Goal: Transaction & Acquisition: Obtain resource

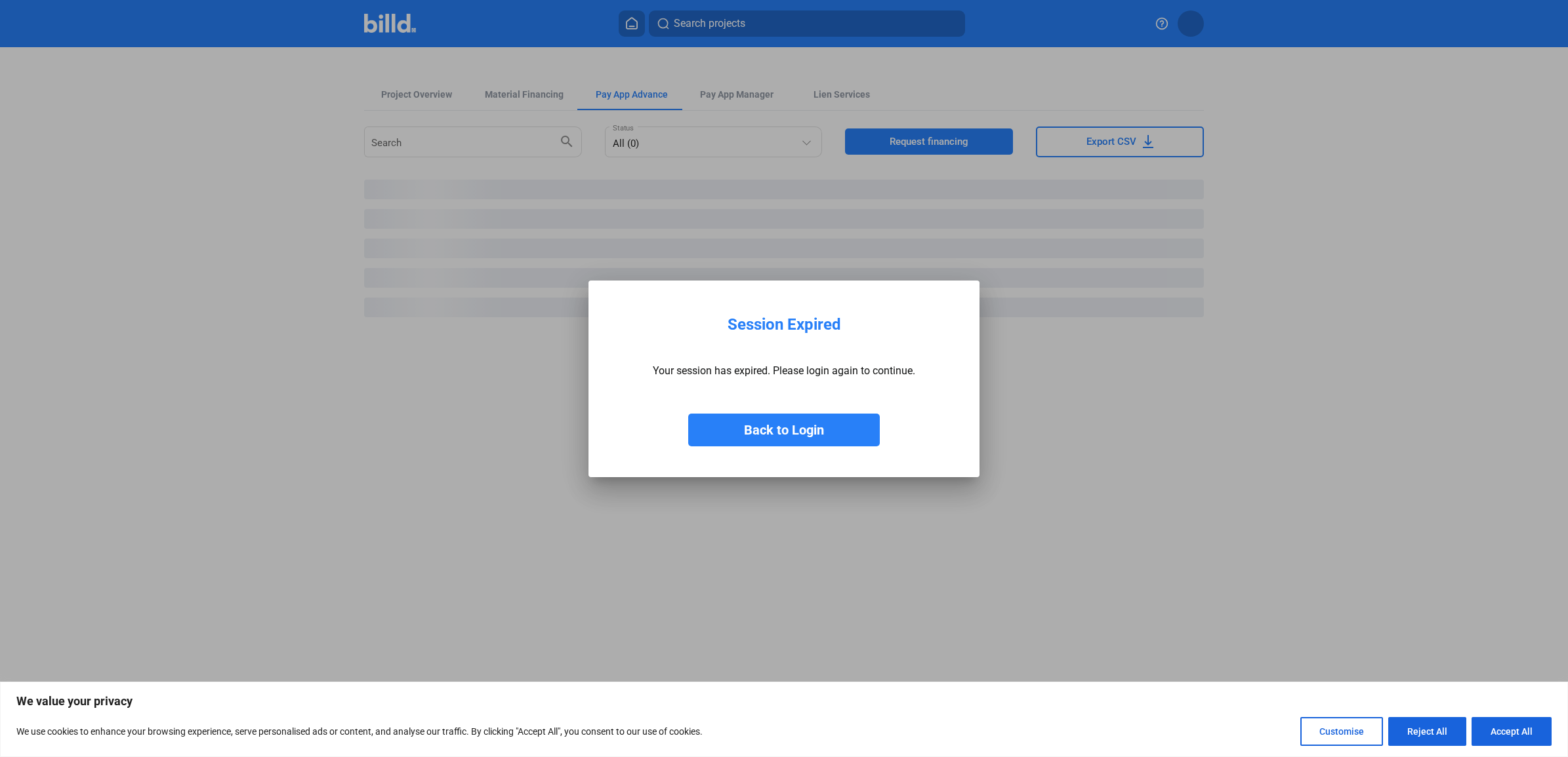
click at [843, 434] on button "Back to Login" at bounding box center [784, 431] width 191 height 33
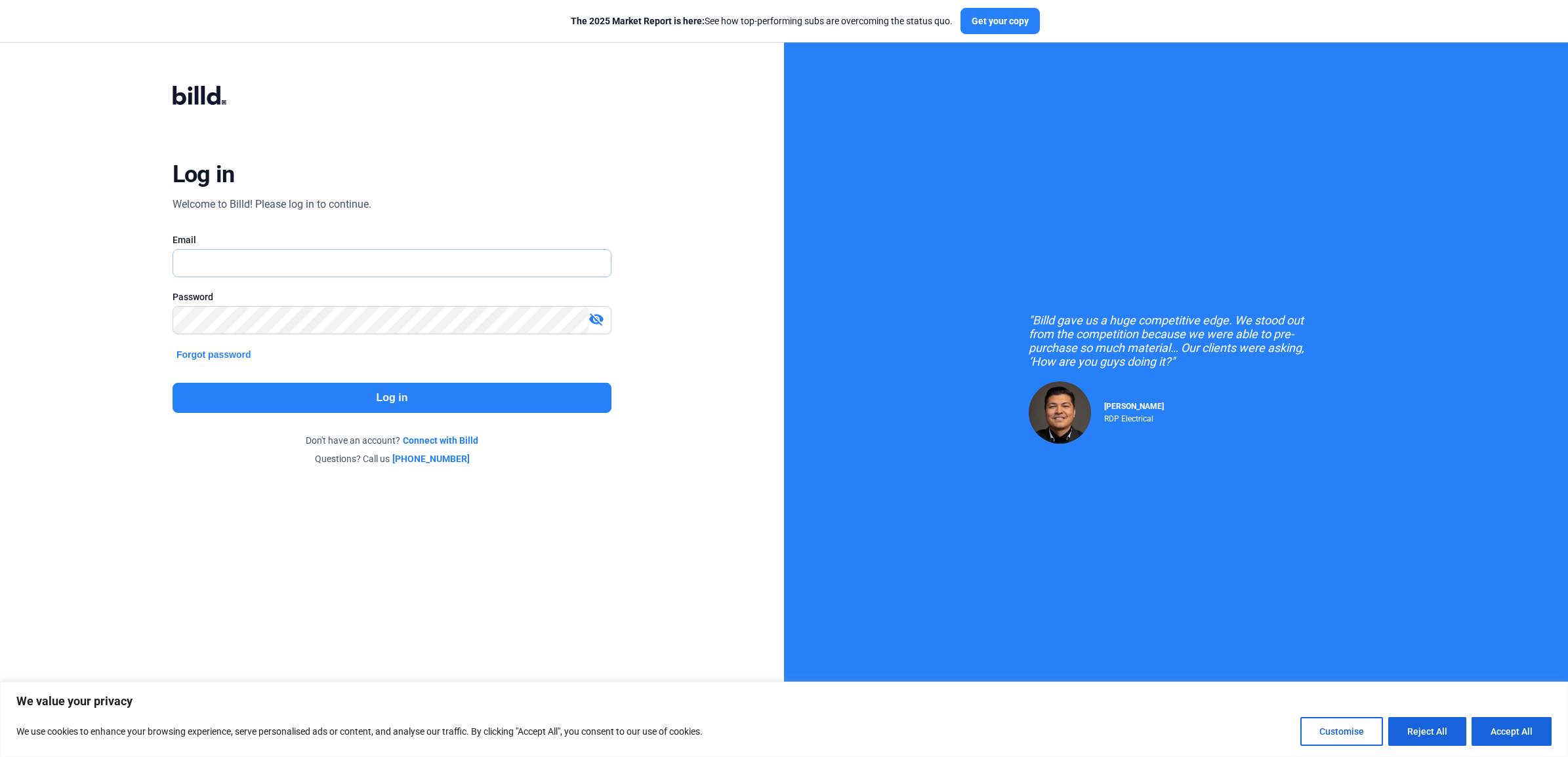
type input "[EMAIL_ADDRESS][DOMAIN_NAME]"
click at [410, 261] on input "[EMAIL_ADDRESS][DOMAIN_NAME]" at bounding box center [384, 264] width 423 height 27
click at [420, 390] on button "Log in" at bounding box center [392, 398] width 439 height 30
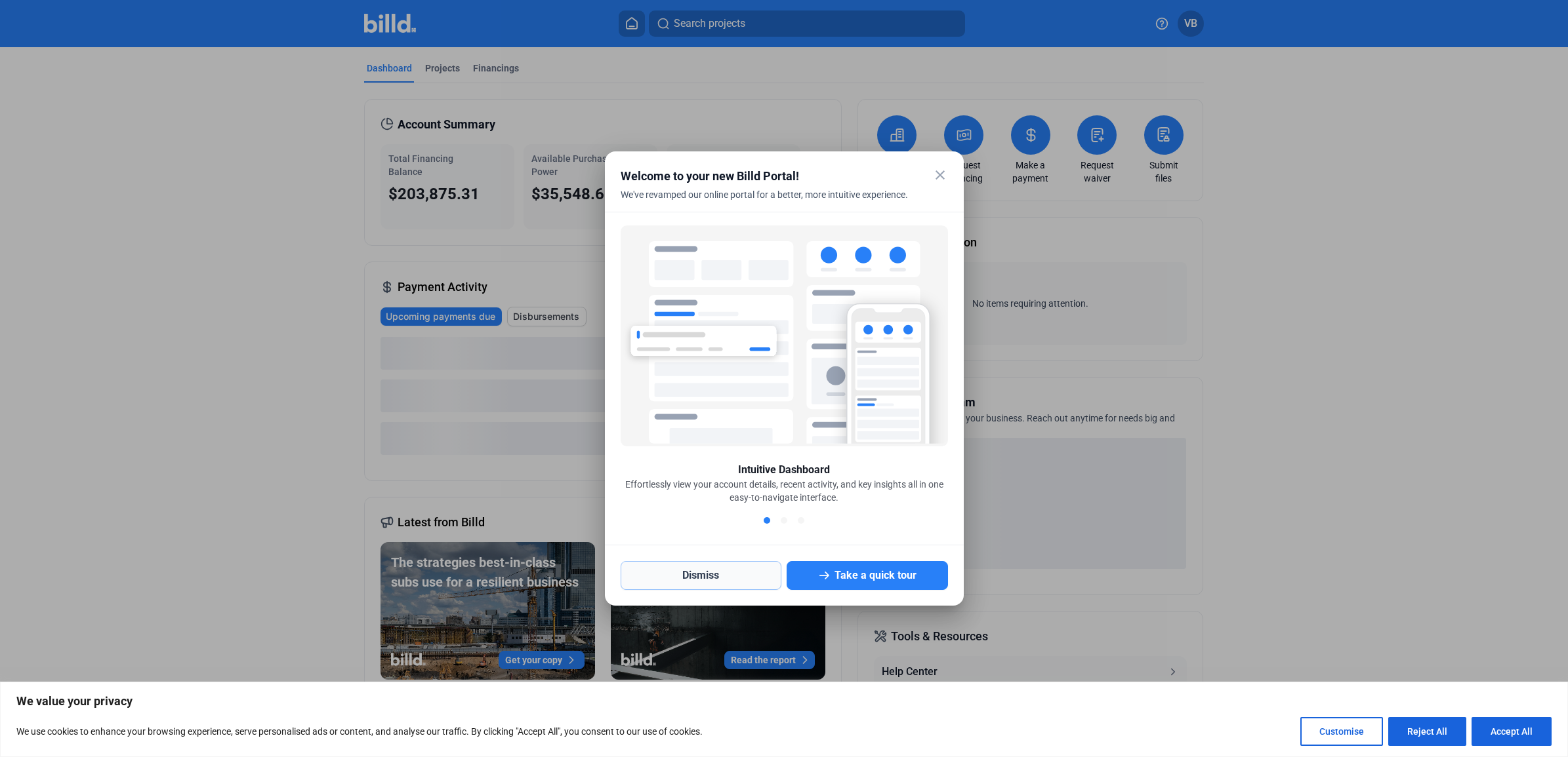
click at [716, 572] on button "Dismiss" at bounding box center [700, 576] width 161 height 29
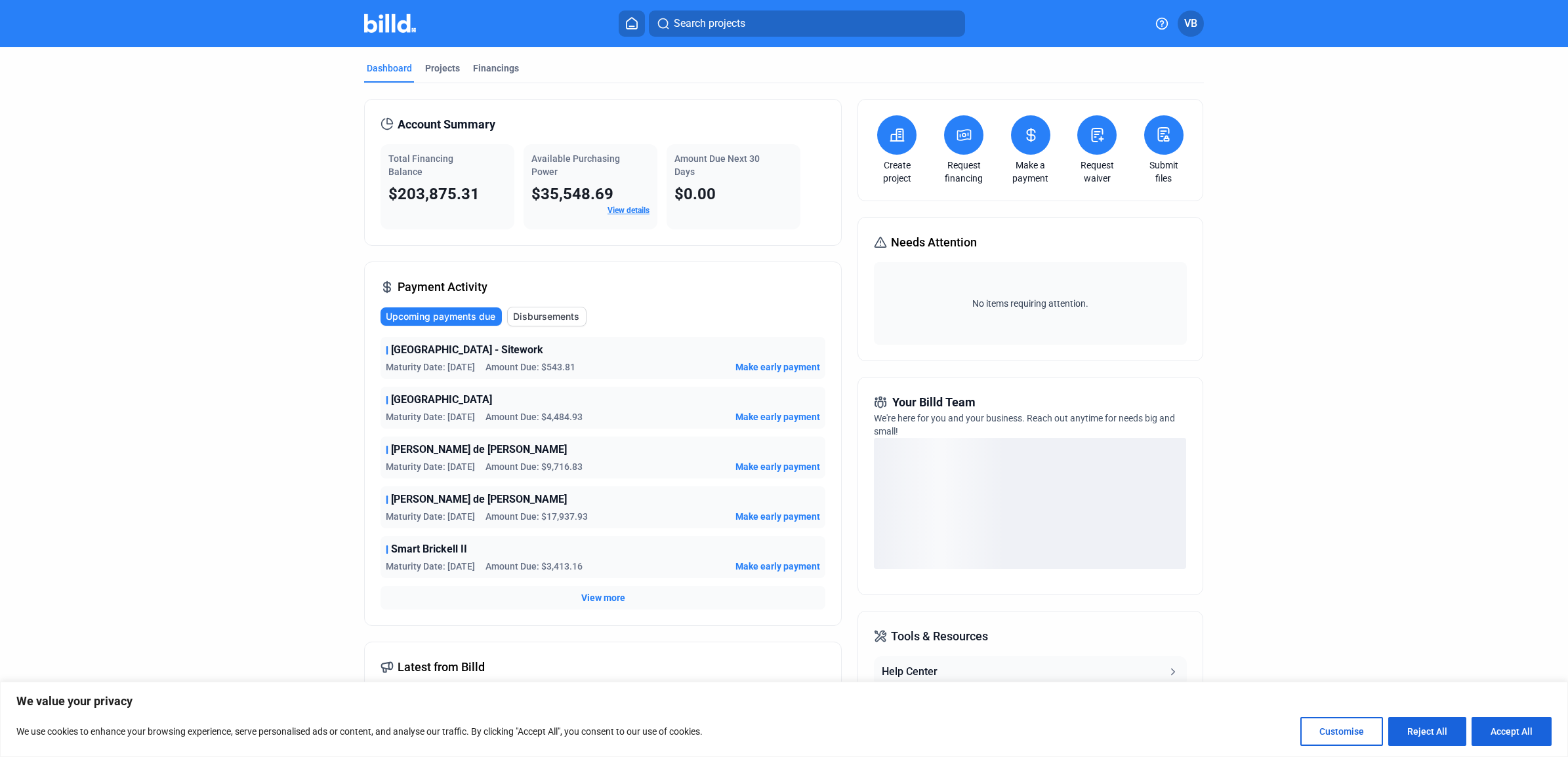
click at [554, 318] on span "Disbursements" at bounding box center [546, 316] width 66 height 13
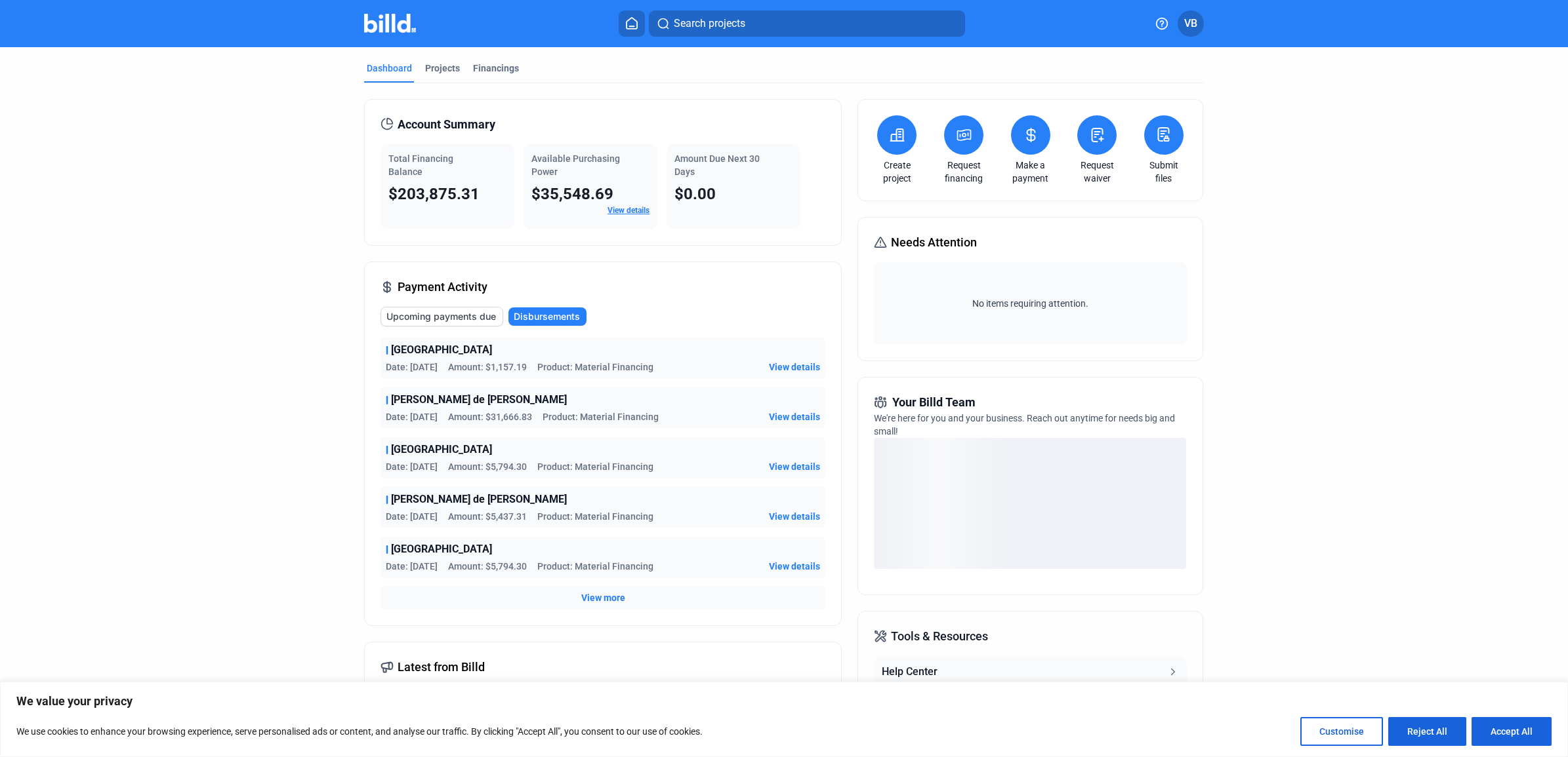
click at [590, 594] on span "View more" at bounding box center [603, 598] width 44 height 13
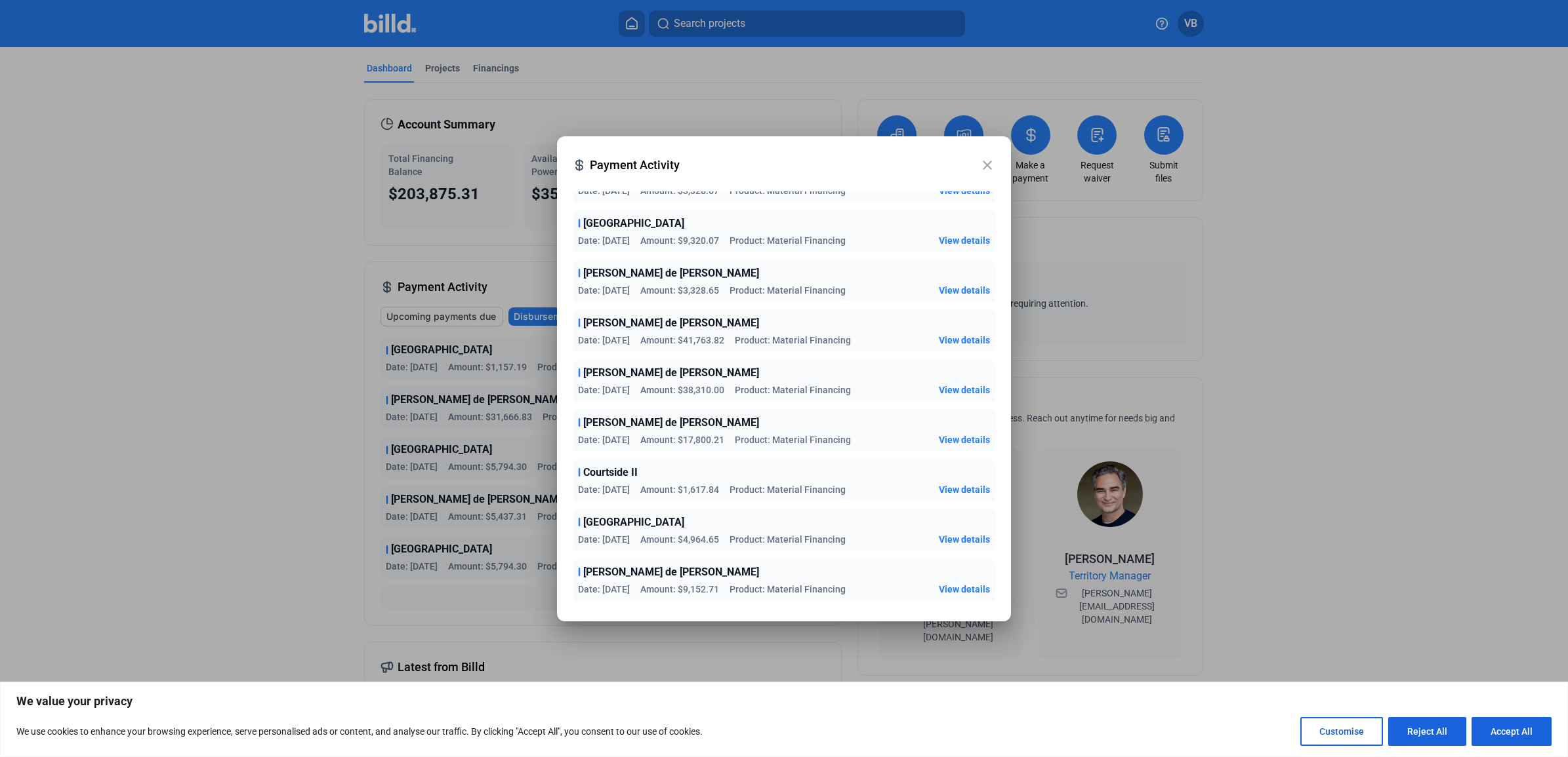
scroll to position [492, 0]
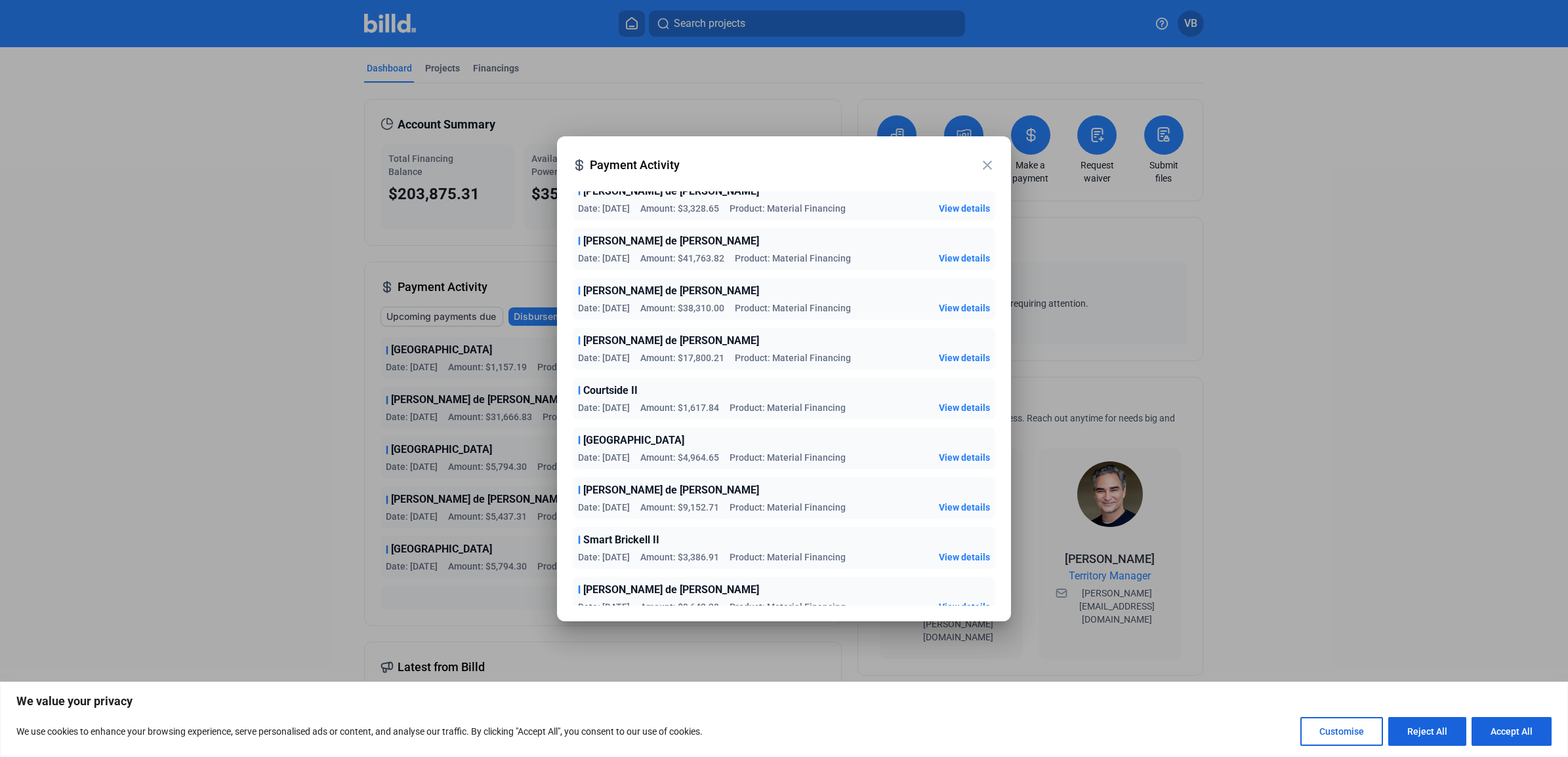
drag, startPoint x: 988, startPoint y: 311, endPoint x: 996, endPoint y: 307, distance: 8.9
click at [996, 307] on div "Upcoming payments due Disbursements FAT Village Date: [DATE] Amount: $1,157.19 …" at bounding box center [784, 393] width 454 height 425
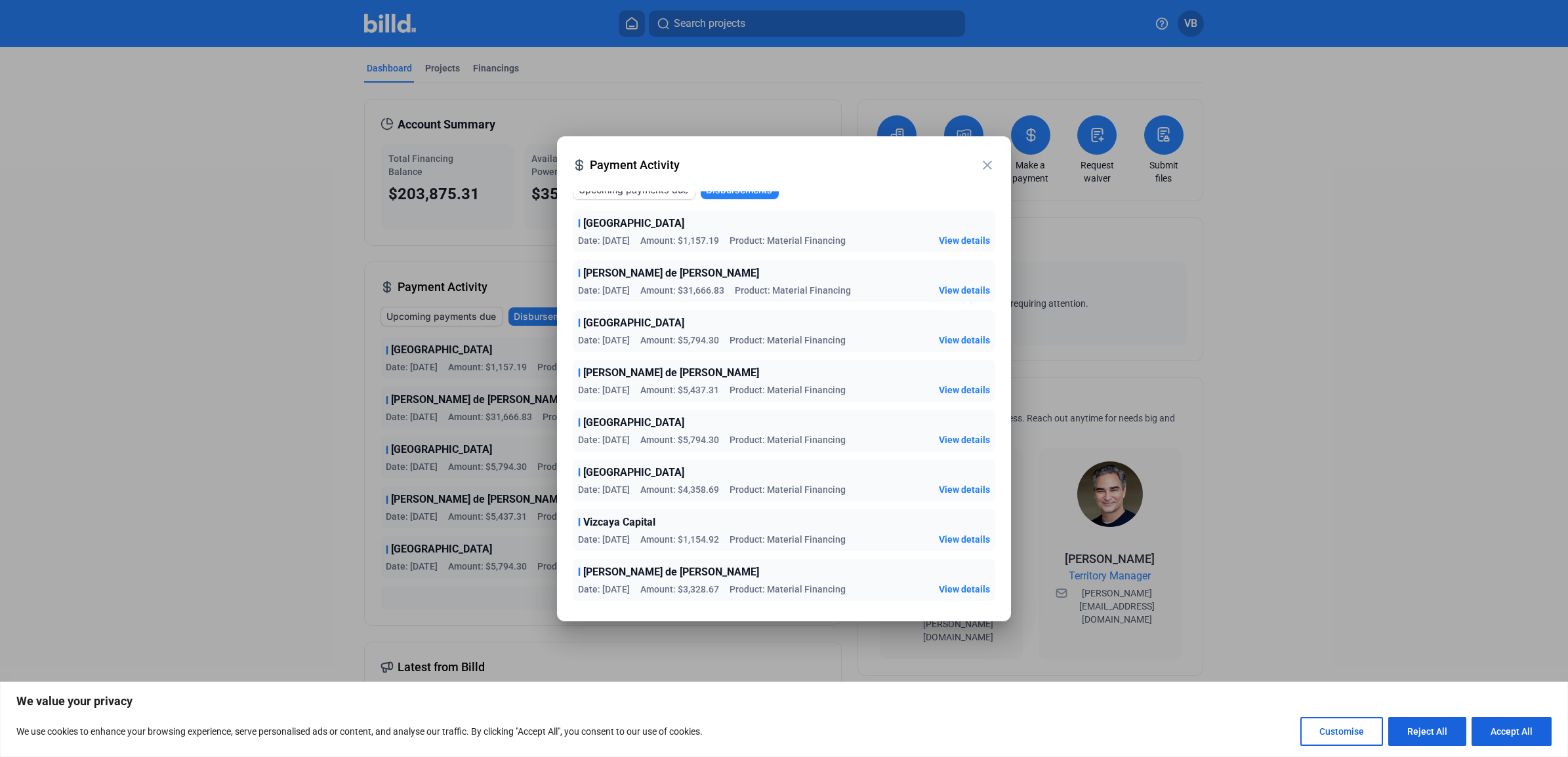
scroll to position [15, 0]
click at [991, 166] on mat-icon "close" at bounding box center [987, 165] width 16 height 16
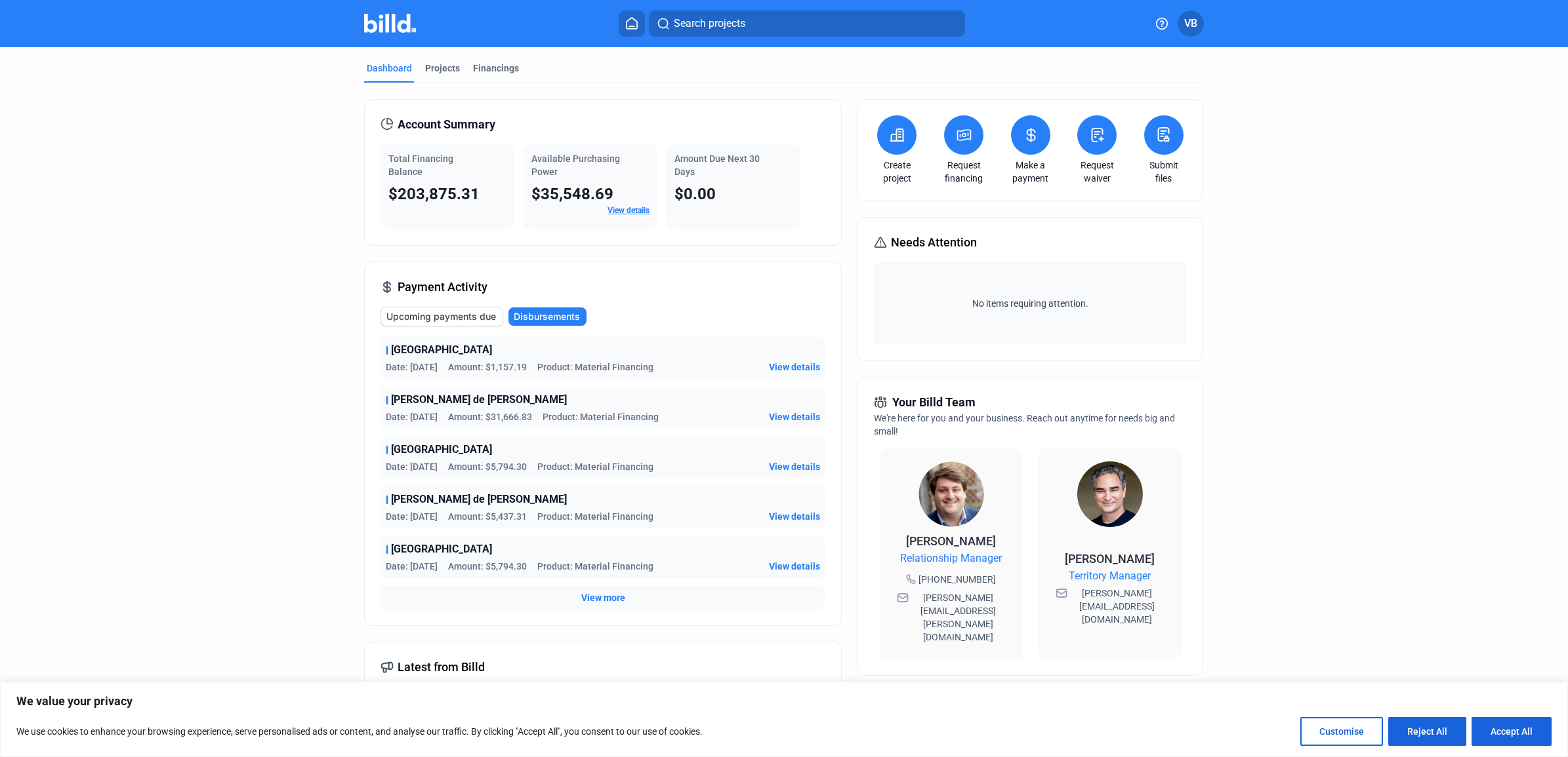
click at [487, 59] on mat-tab-group "Dashboard Projects Financings Account Summary Total Financing Balance $203,875.…" at bounding box center [784, 500] width 839 height 907
click at [487, 62] on div "Financings" at bounding box center [495, 67] width 46 height 13
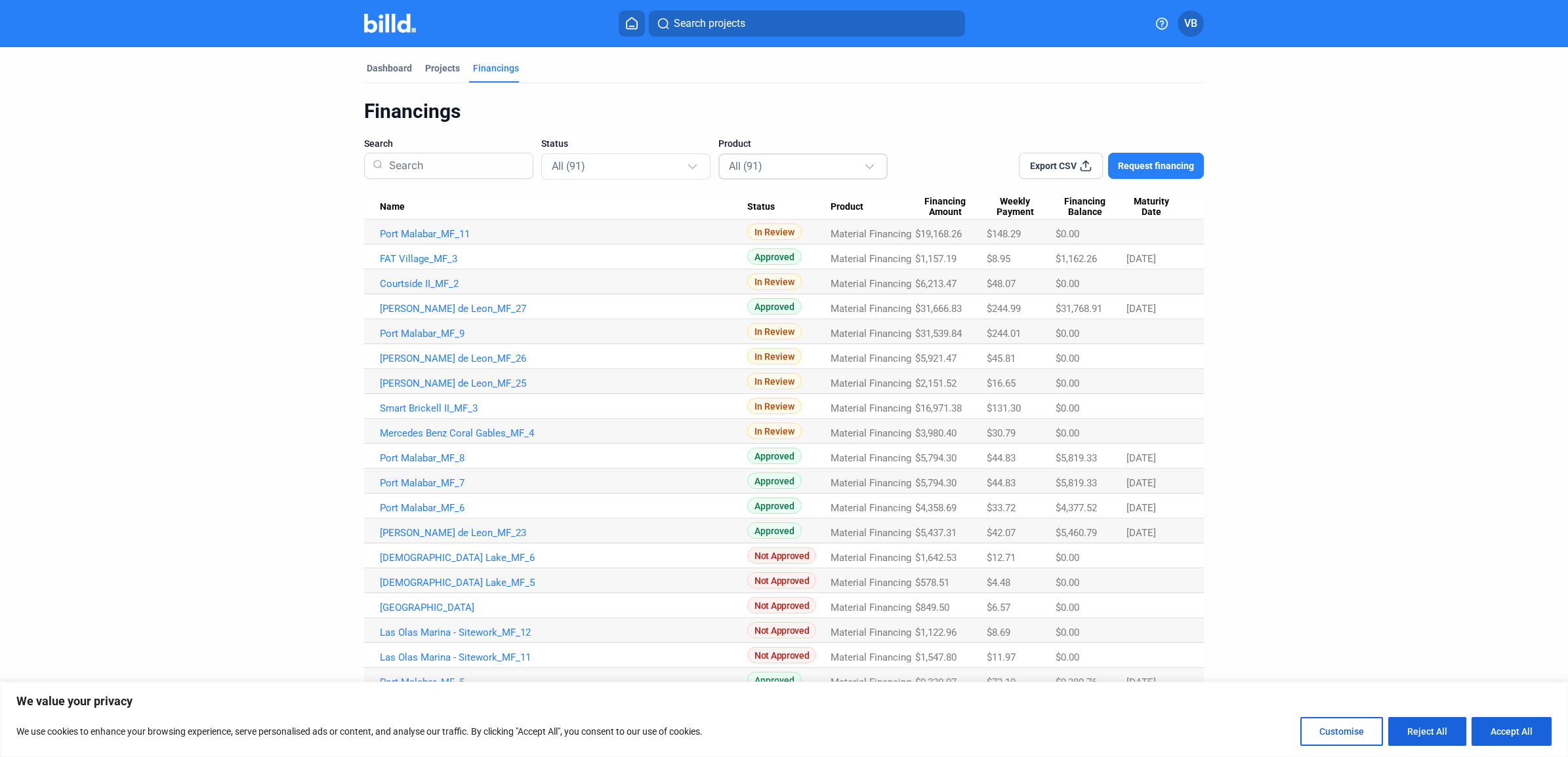
click at [759, 166] on div "All (91)" at bounding box center [796, 165] width 135 height 17
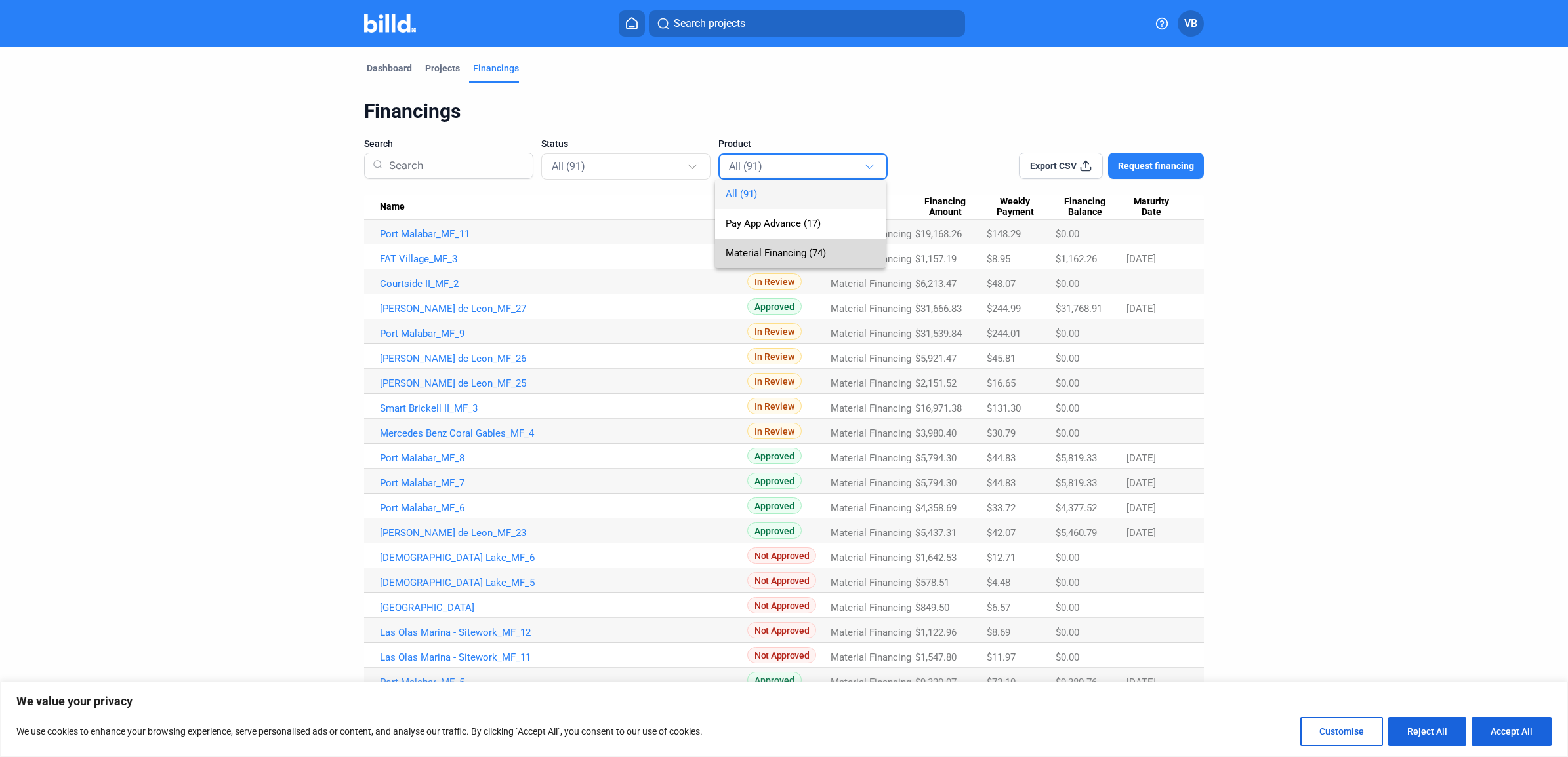
click at [766, 248] on span "Material Financing (74)" at bounding box center [776, 253] width 101 height 12
click at [906, 119] on div "Financings" at bounding box center [784, 111] width 839 height 25
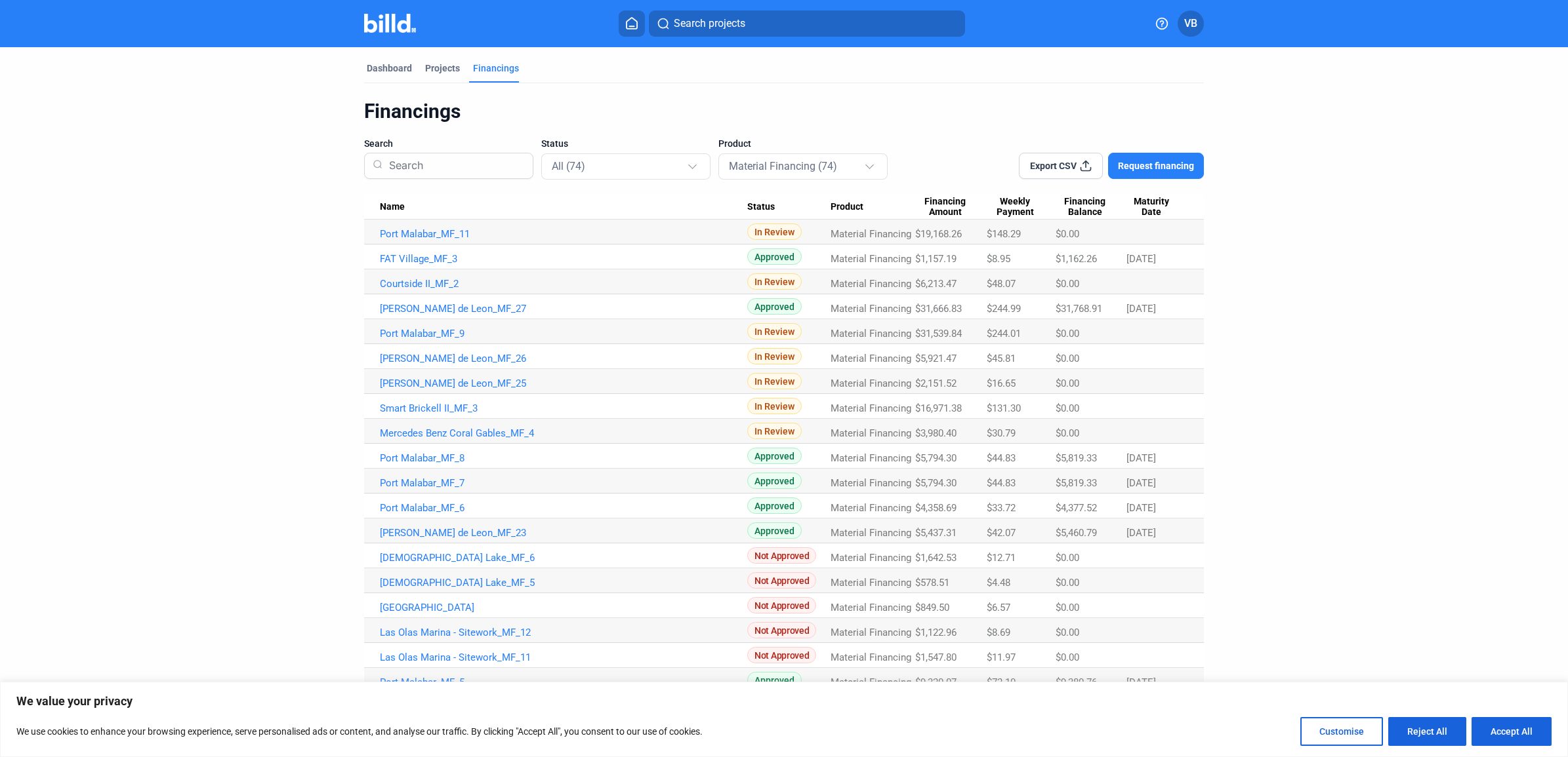
click at [971, 125] on div "Financings Search Status All (74) Product Material Financing (74) Export CSV Re…" at bounding box center [784, 674] width 839 height 1151
click at [1067, 171] on span "Export CSV" at bounding box center [1053, 165] width 47 height 13
click at [179, 184] on dashboard "Dashboard Projects Financings Financings Search Status All (74) Product Materia…" at bounding box center [784, 648] width 1411 height 1202
